Goal: Check status: Check status

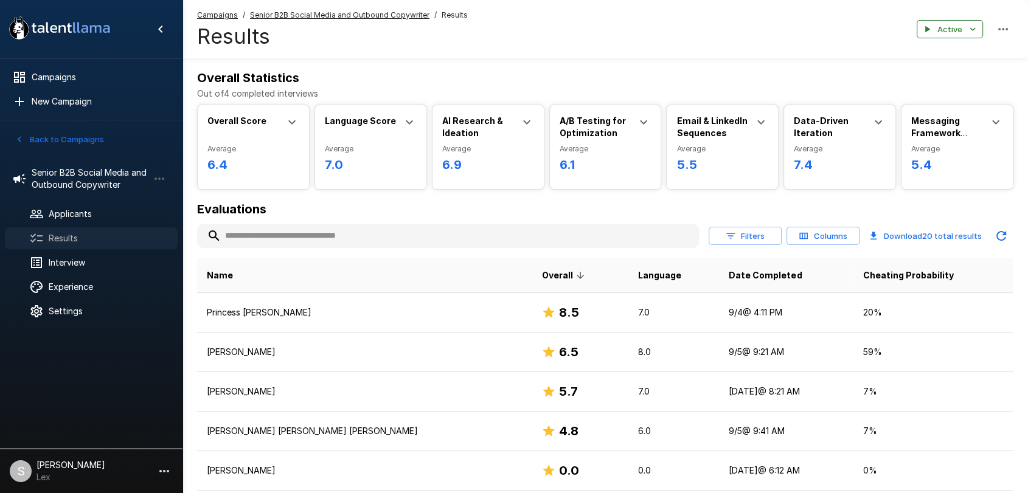
click at [63, 241] on span "Results" at bounding box center [108, 238] width 119 height 12
click at [27, 139] on button "Back to Campaigns" at bounding box center [59, 139] width 95 height 19
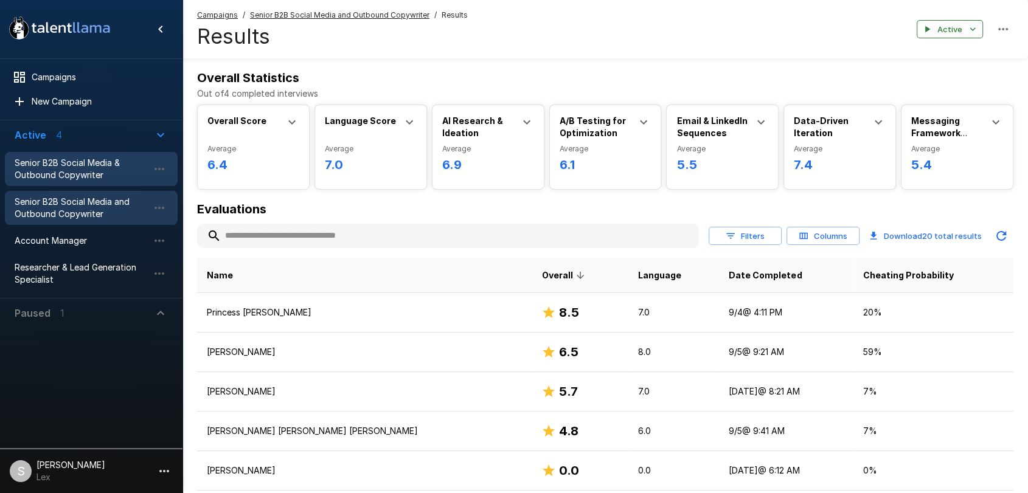
click at [57, 170] on span "Senior B2B Social Media & Outbound Copywriter" at bounding box center [82, 169] width 134 height 24
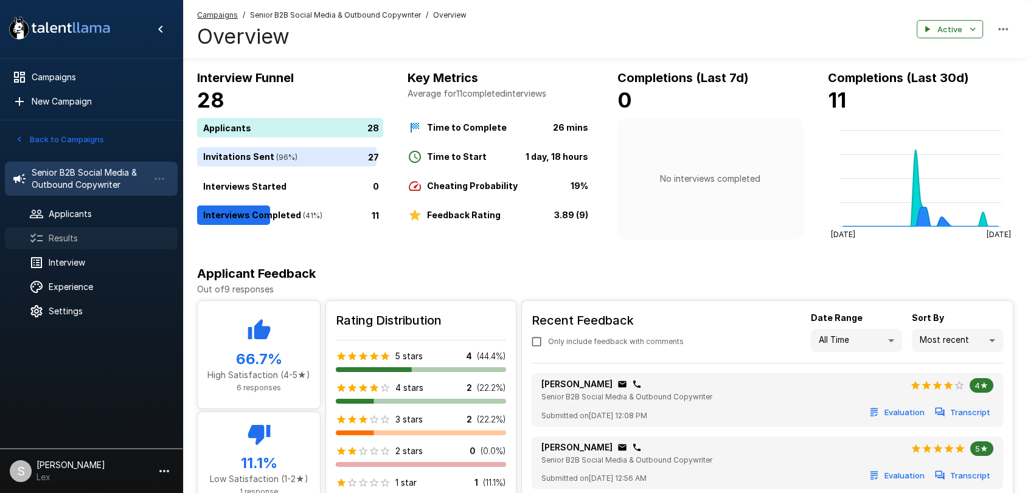
click at [74, 237] on span "Results" at bounding box center [108, 238] width 119 height 12
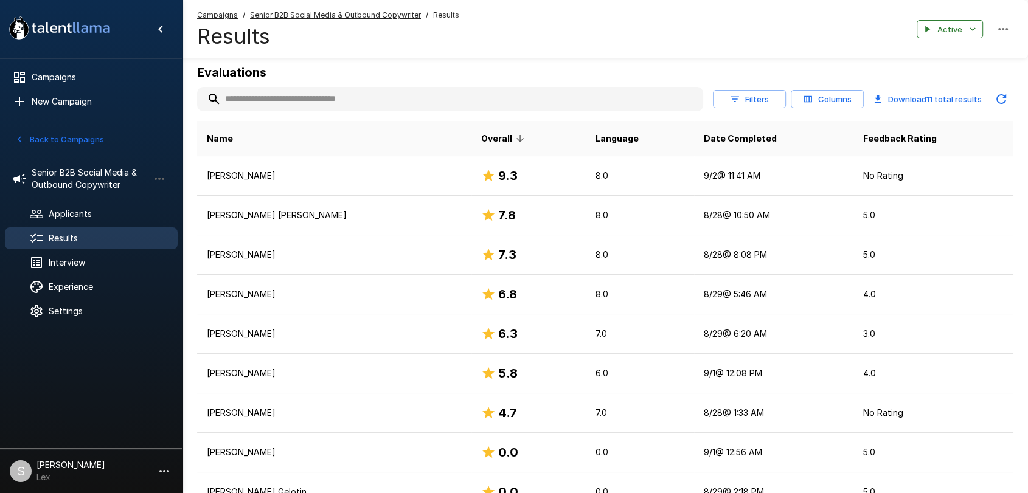
scroll to position [136, 0]
click at [38, 137] on button "Back to Campaigns" at bounding box center [59, 139] width 95 height 19
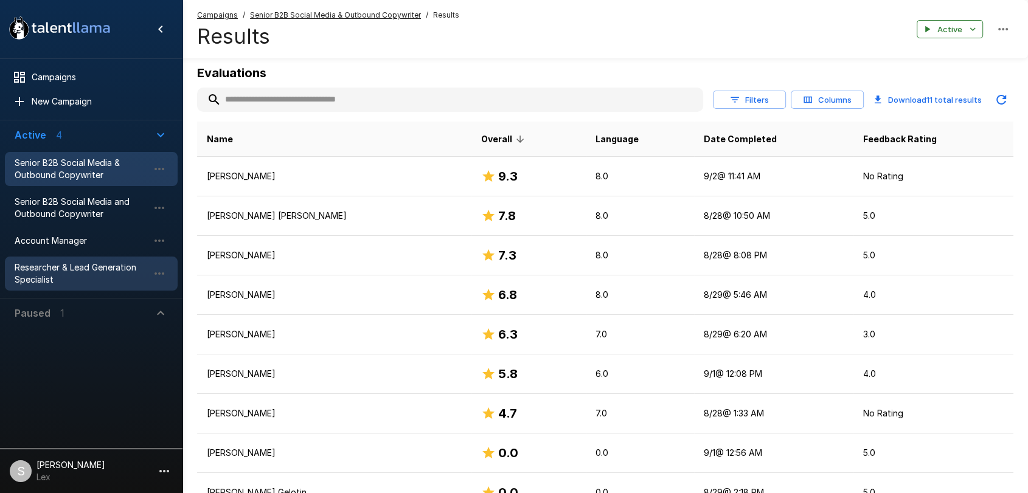
click at [44, 267] on span "Researcher & Lead Generation Specialist" at bounding box center [82, 274] width 134 height 24
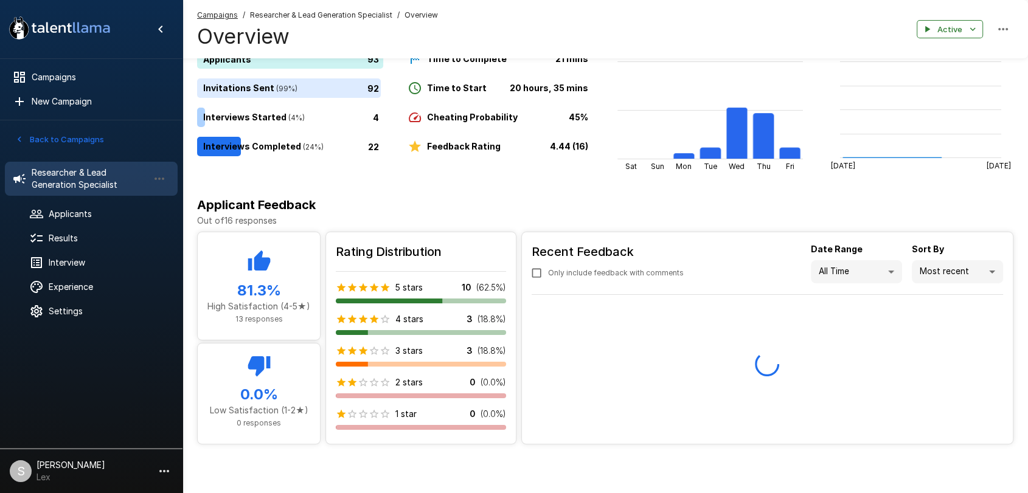
scroll to position [71, 0]
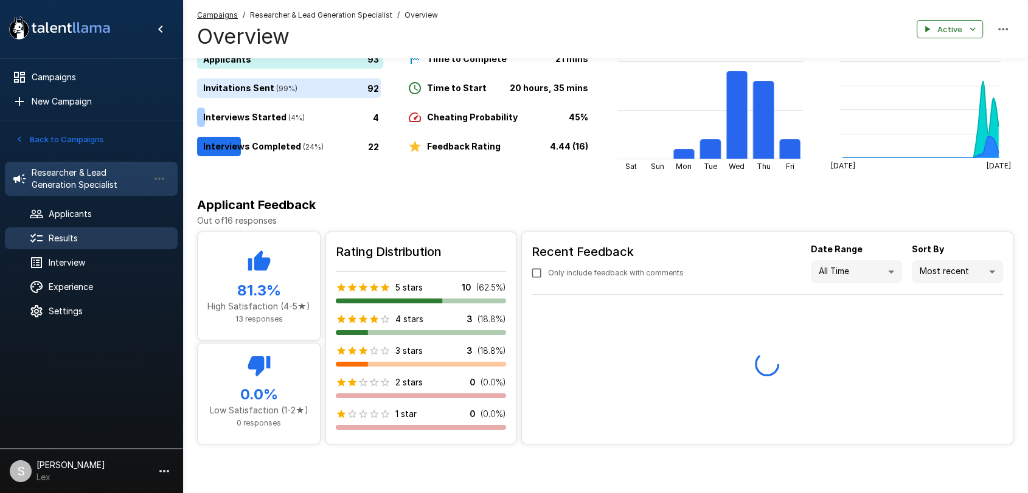
click at [82, 240] on span "Results" at bounding box center [108, 238] width 119 height 12
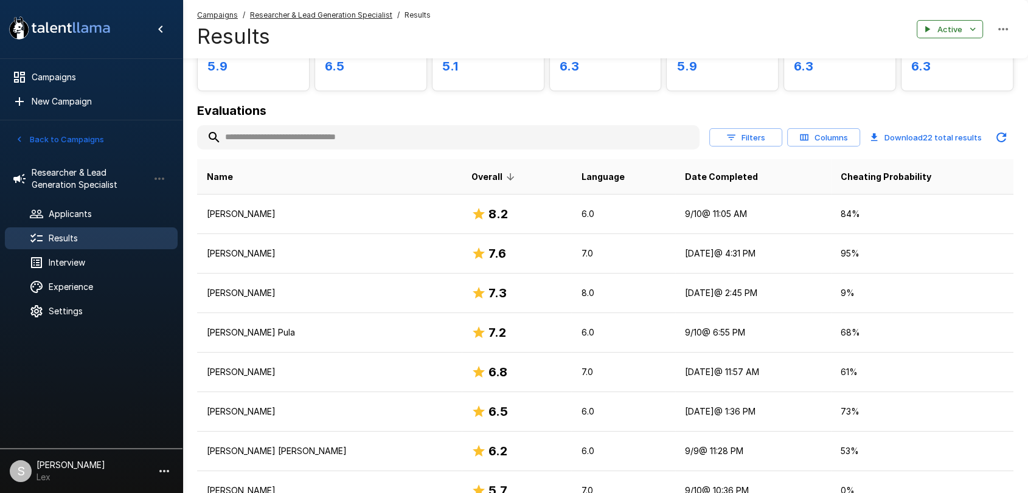
scroll to position [100, 0]
